Goal: Task Accomplishment & Management: Use online tool/utility

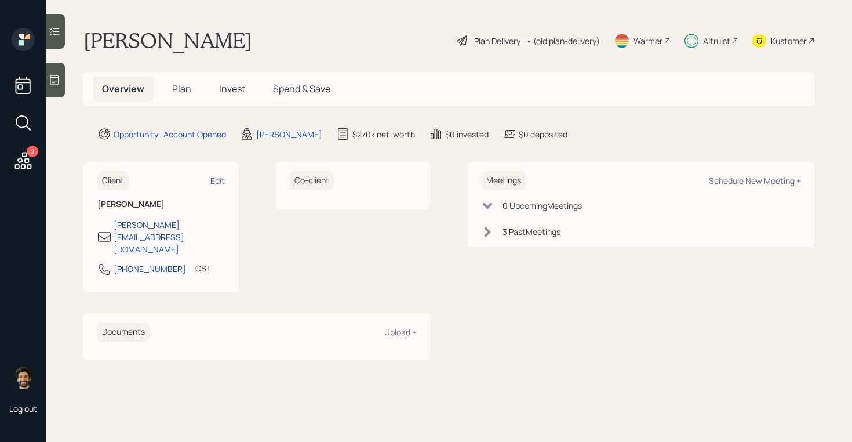
click at [23, 172] on div "2" at bounding box center [23, 162] width 21 height 24
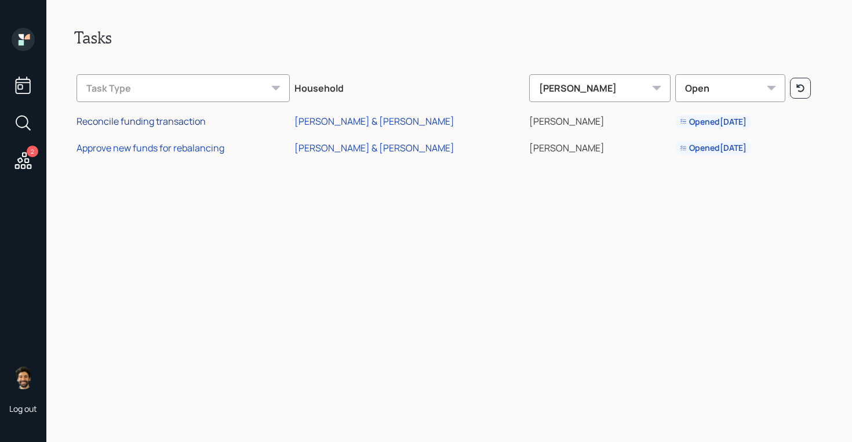
click at [135, 121] on div "Reconcile funding transaction" at bounding box center [141, 121] width 129 height 13
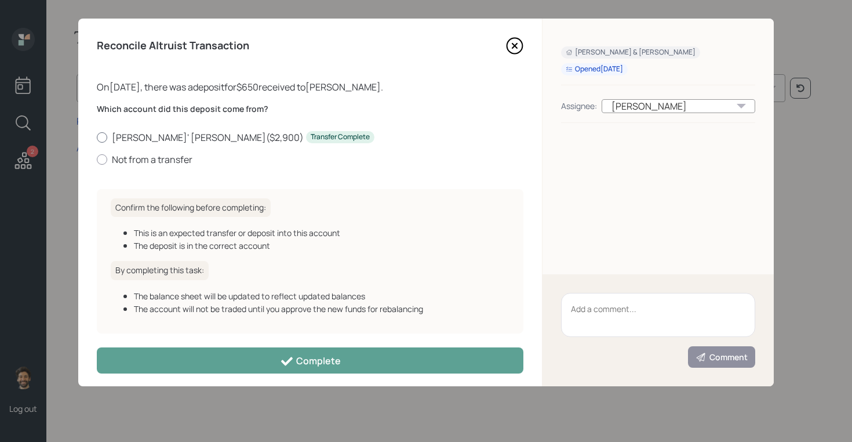
click at [159, 136] on label "James' Roth IRA ( $2,900 ) Transfer Complete" at bounding box center [310, 137] width 427 height 13
click at [97, 137] on input "James' Roth IRA ( $2,900 ) Transfer Complete" at bounding box center [96, 137] width 1 height 1
radio input "true"
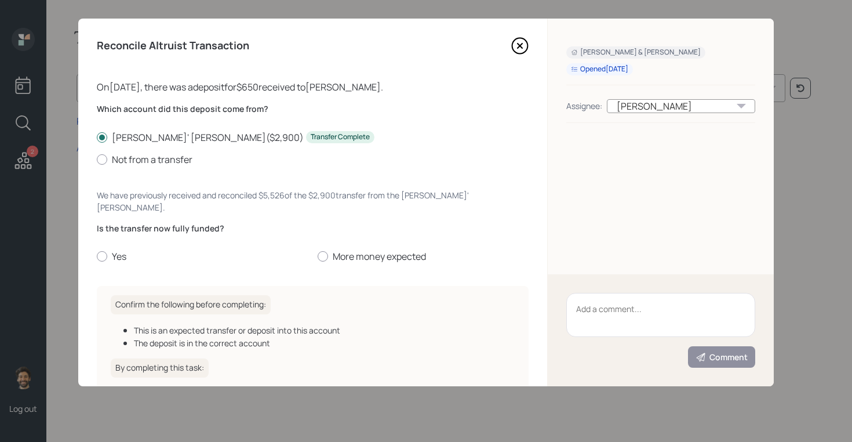
click at [115, 237] on div "Is the transfer now fully funded? Yes More money expected" at bounding box center [313, 243] width 432 height 41
click at [115, 250] on label "Yes" at bounding box center [203, 256] width 212 height 13
click at [97, 256] on input "Yes" at bounding box center [96, 256] width 1 height 1
radio input "true"
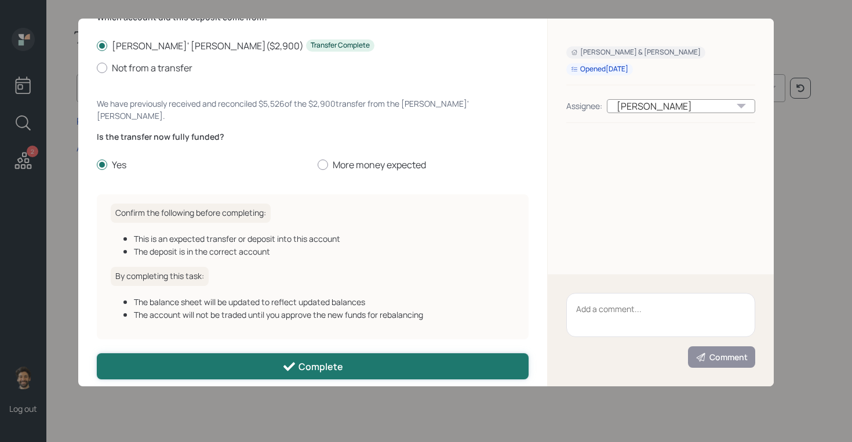
click at [200, 353] on button "Complete" at bounding box center [313, 366] width 432 height 26
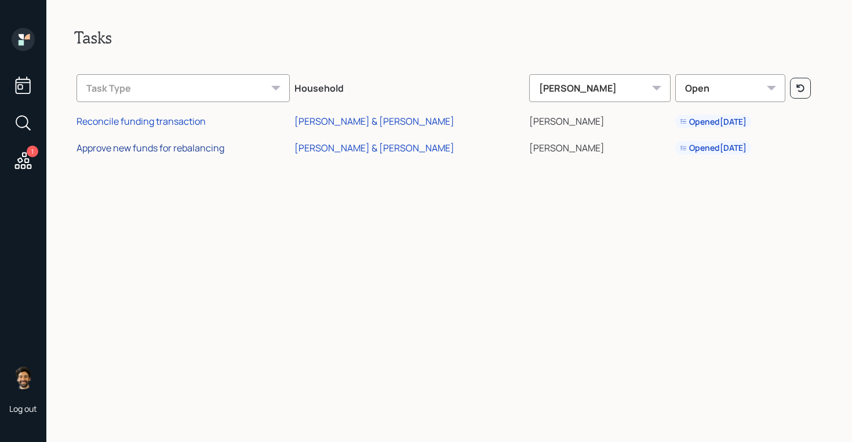
click at [162, 146] on div "Approve new funds for rebalancing" at bounding box center [151, 147] width 148 height 13
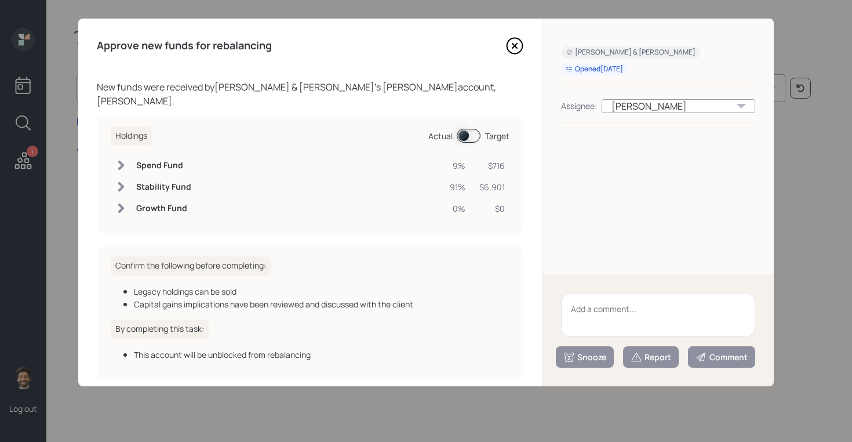
scroll to position [38, 0]
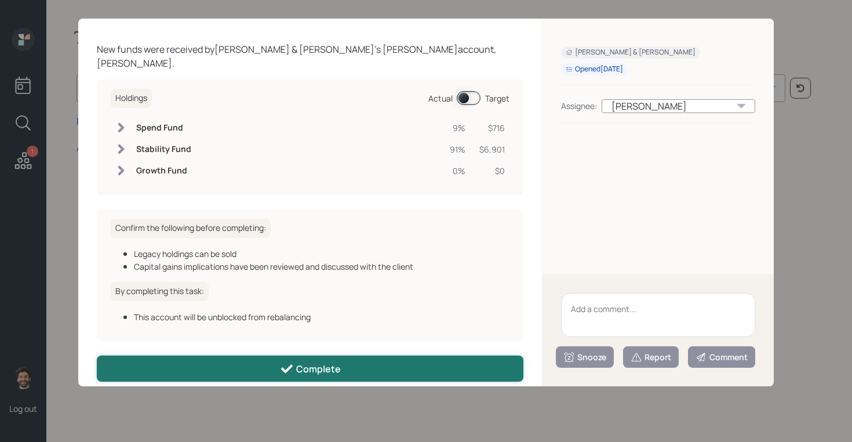
click at [277, 355] on button "Complete" at bounding box center [310, 368] width 427 height 26
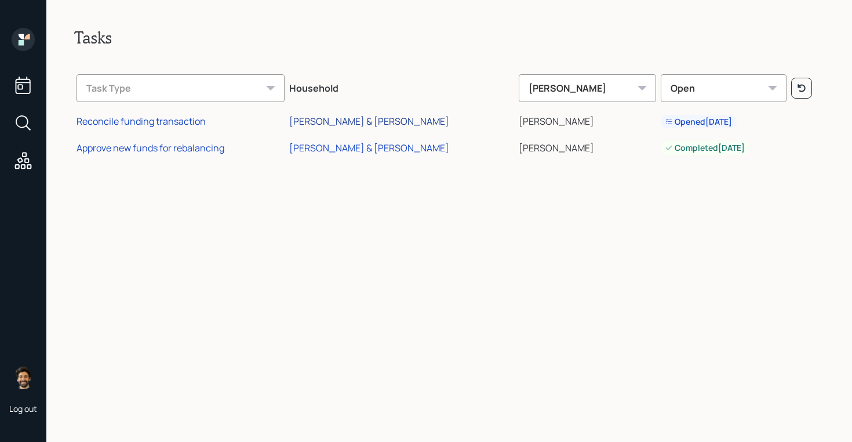
click at [391, 120] on div "[PERSON_NAME] & [PERSON_NAME]" at bounding box center [369, 121] width 160 height 13
